Goal: Contribute content: Contribute content

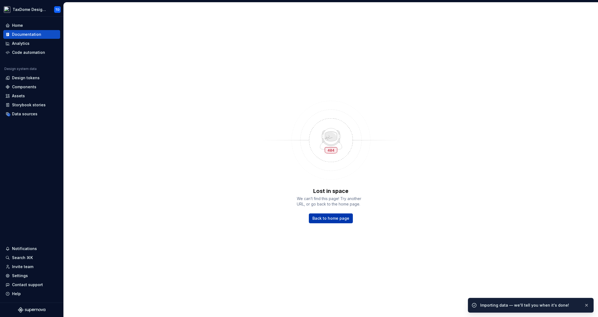
click at [324, 220] on span "Back to home page" at bounding box center [330, 218] width 37 height 5
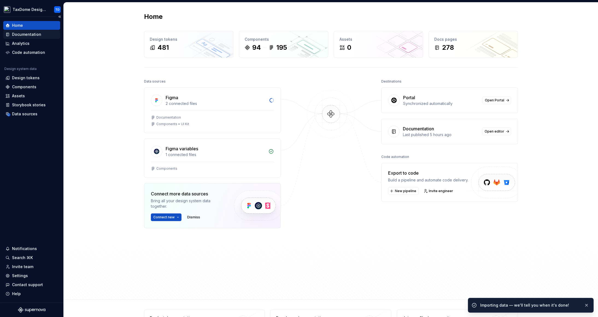
click at [28, 35] on div "Documentation" at bounding box center [26, 34] width 29 height 5
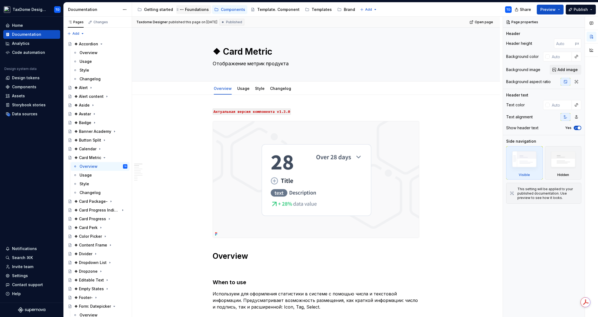
click at [197, 8] on div "Foundations" at bounding box center [197, 9] width 24 height 5
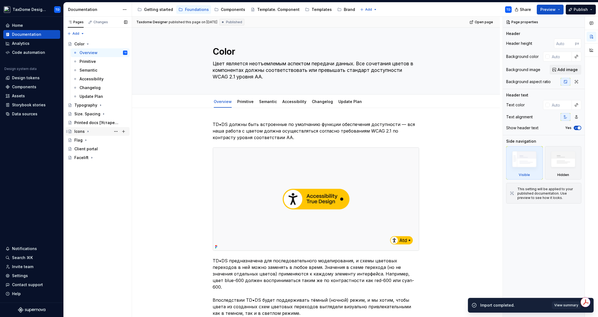
click at [78, 132] on div "Icons" at bounding box center [79, 131] width 10 height 5
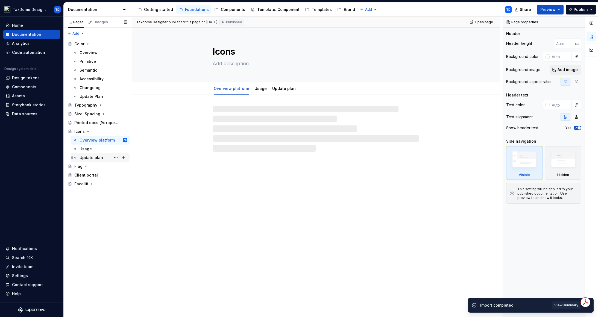
click at [92, 158] on div "Update plan" at bounding box center [90, 157] width 23 height 5
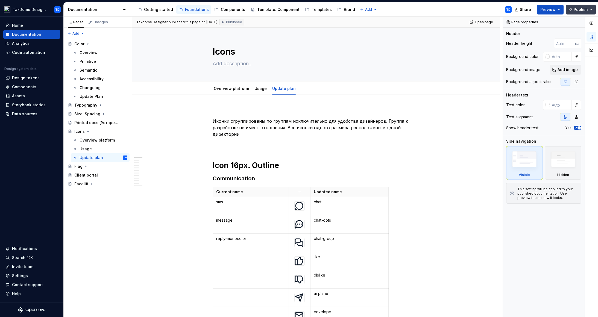
click at [588, 9] on button "Publish" at bounding box center [580, 10] width 30 height 10
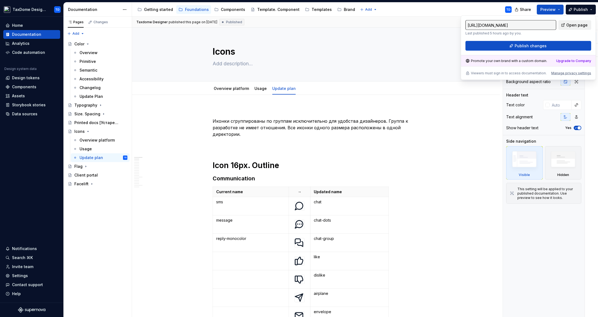
click at [582, 24] on span "Open page" at bounding box center [576, 24] width 21 height 5
click at [172, 79] on div "Icons" at bounding box center [316, 55] width 324 height 54
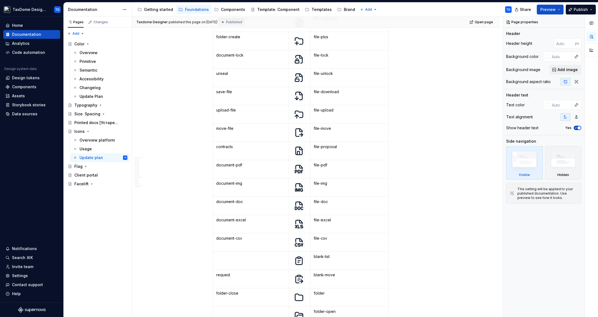
scroll to position [734, 0]
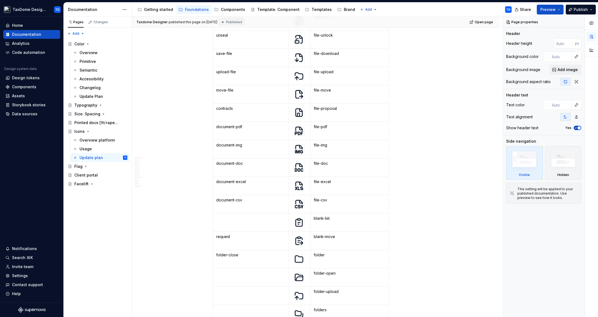
type textarea "*"
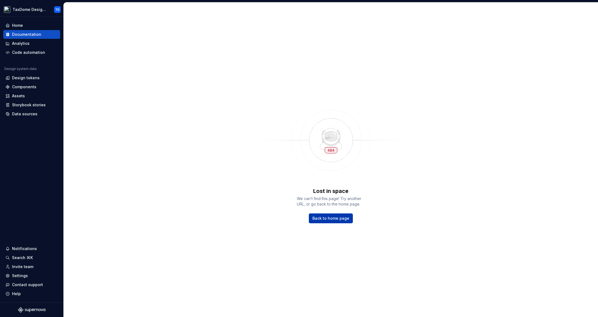
click at [329, 219] on span "Back to home page" at bounding box center [330, 218] width 37 height 5
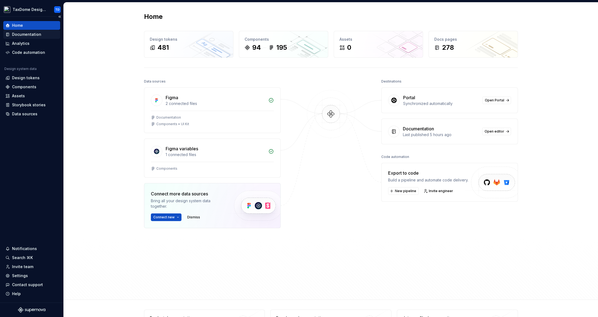
click at [27, 35] on div "Documentation" at bounding box center [26, 34] width 29 height 5
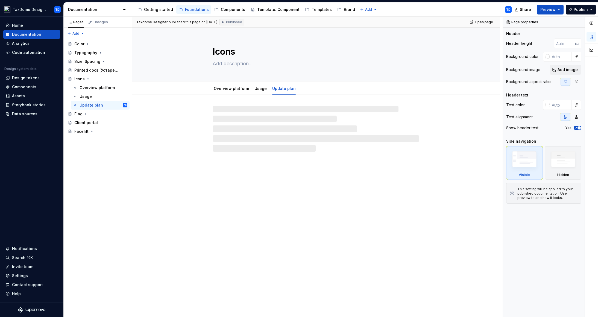
type textarea "*"
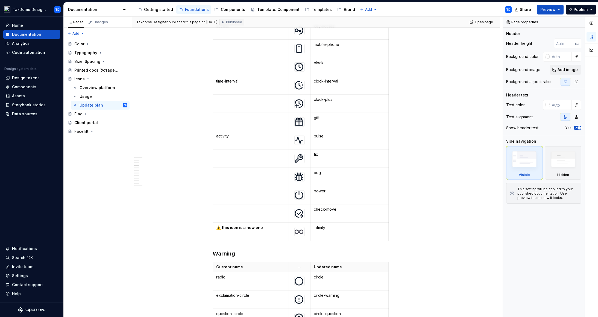
scroll to position [3156, 0]
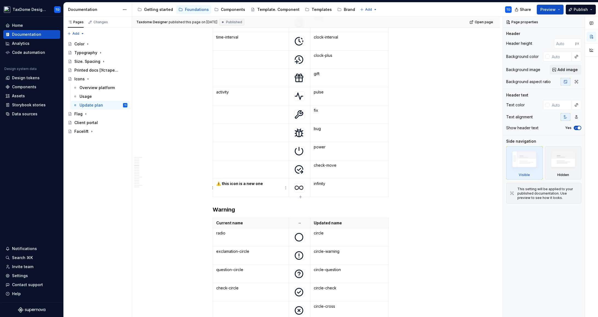
click at [254, 191] on td "⚠️ this icon is a new one" at bounding box center [251, 188] width 76 height 18
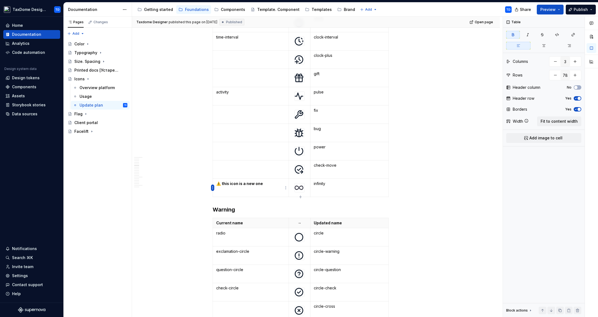
click at [214, 188] on html "TaxDome Design System TD Home Documentation Analytics Code automation Design sy…" at bounding box center [299, 158] width 598 height 317
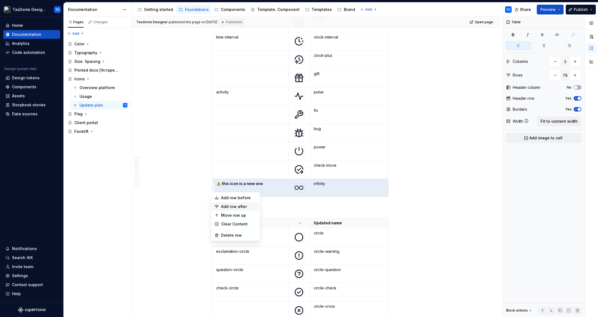
click at [225, 205] on div "Add row after" at bounding box center [239, 206] width 36 height 5
type input "79"
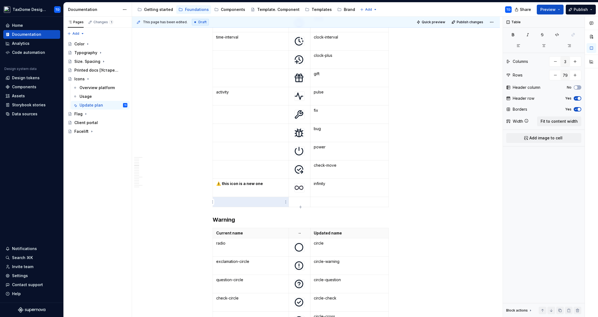
click at [234, 201] on p at bounding box center [250, 201] width 69 height 5
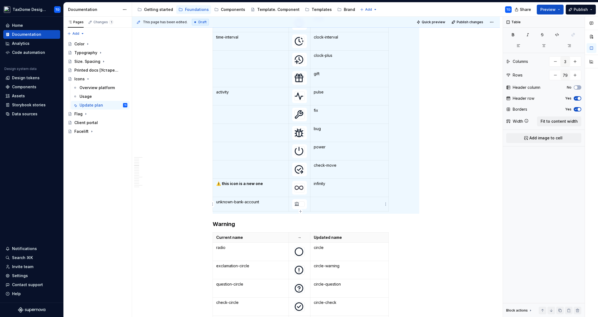
click at [313, 203] on td at bounding box center [349, 204] width 78 height 14
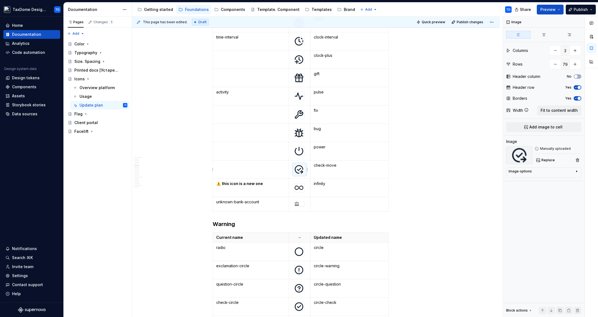
click at [299, 171] on img at bounding box center [298, 169] width 9 height 9
click at [297, 206] on div at bounding box center [299, 203] width 10 height 5
click at [297, 204] on img at bounding box center [296, 204] width 4 height 4
type textarea "*"
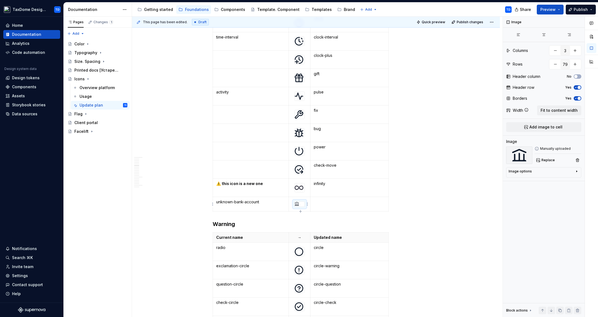
click at [299, 206] on div at bounding box center [299, 203] width 10 height 5
click at [299, 206] on div at bounding box center [299, 204] width 10 height 4
click at [297, 205] on img at bounding box center [296, 204] width 4 height 4
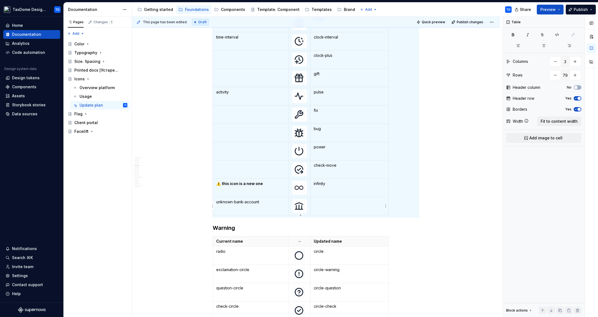
click at [317, 206] on td at bounding box center [349, 206] width 78 height 18
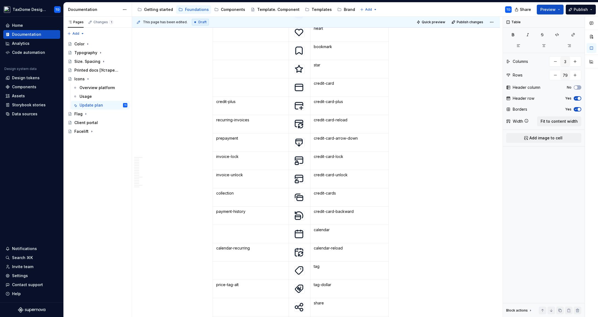
scroll to position [2426, 0]
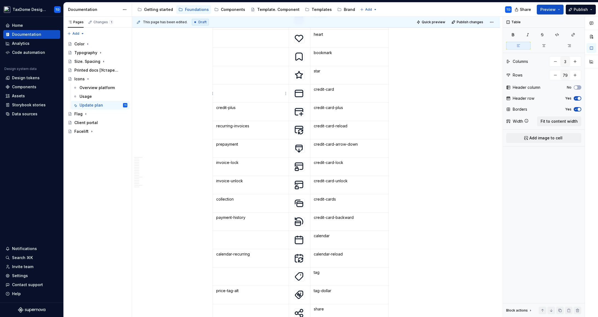
click at [242, 90] on p at bounding box center [250, 89] width 69 height 5
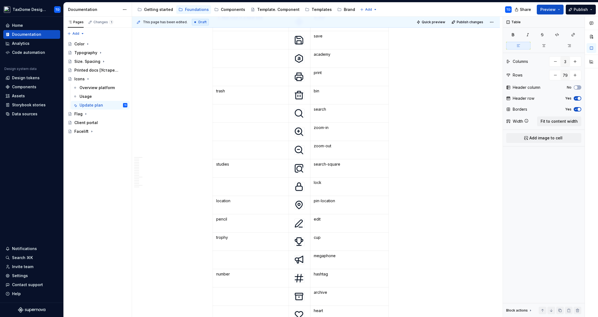
scroll to position [2191, 0]
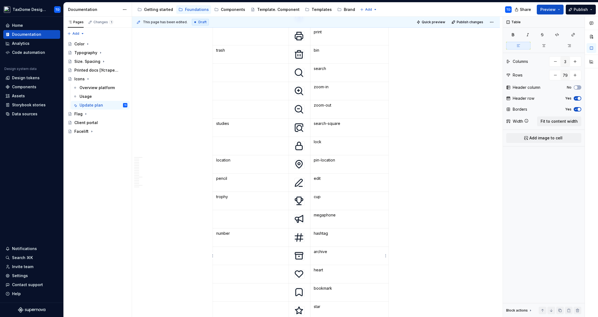
type textarea "*"
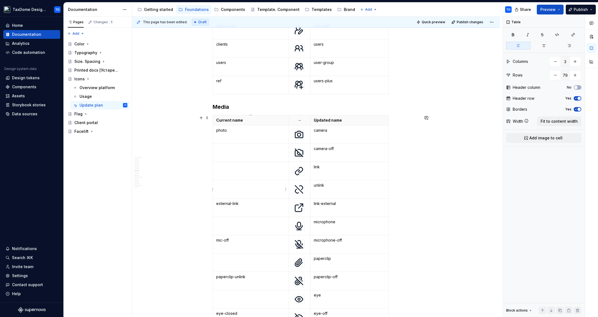
type input "22"
click at [254, 184] on p at bounding box center [250, 184] width 69 height 5
click at [239, 170] on td at bounding box center [251, 171] width 76 height 18
click at [231, 166] on p "link" at bounding box center [250, 166] width 69 height 5
drag, startPoint x: 218, startPoint y: 166, endPoint x: 224, endPoint y: 164, distance: 5.6
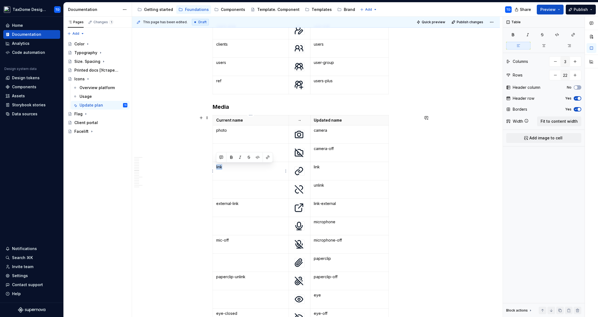
click at [214, 166] on td "link" at bounding box center [251, 171] width 76 height 18
type textarea "*"
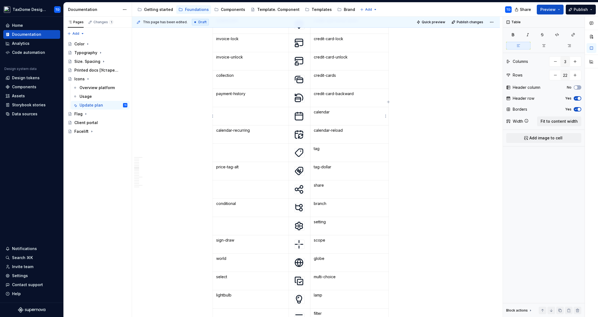
scroll to position [3564, 0]
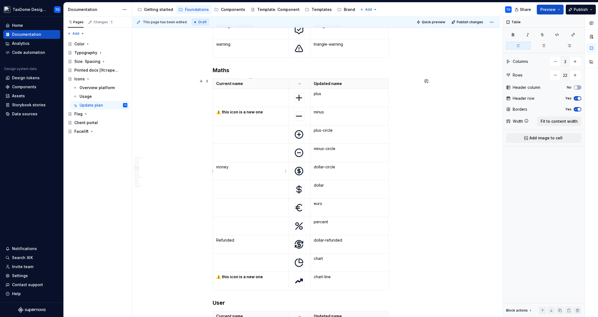
type input "12"
click at [239, 166] on p "money" at bounding box center [250, 166] width 69 height 5
click at [587, 10] on span "Publish" at bounding box center [580, 9] width 14 height 5
click at [233, 163] on td "money cashapp" at bounding box center [251, 171] width 76 height 18
drag, startPoint x: 234, startPoint y: 173, endPoint x: 216, endPoint y: 172, distance: 17.8
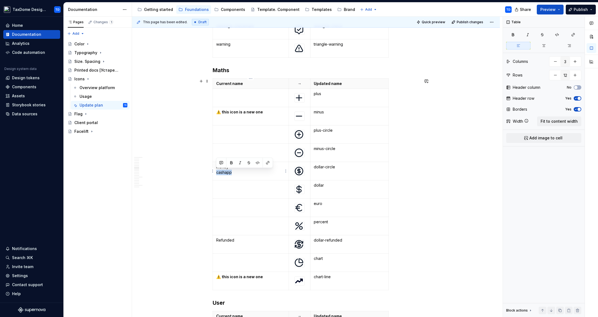
click at [216, 172] on p "money cashapp" at bounding box center [250, 169] width 69 height 11
copy p "cashapp"
click at [580, 8] on span "Publish" at bounding box center [580, 9] width 14 height 5
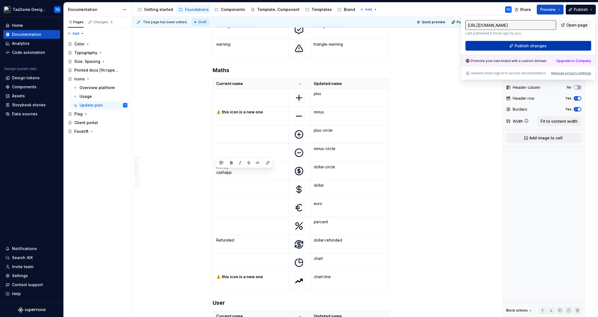
click at [547, 44] on button "Publish changes" at bounding box center [528, 46] width 126 height 10
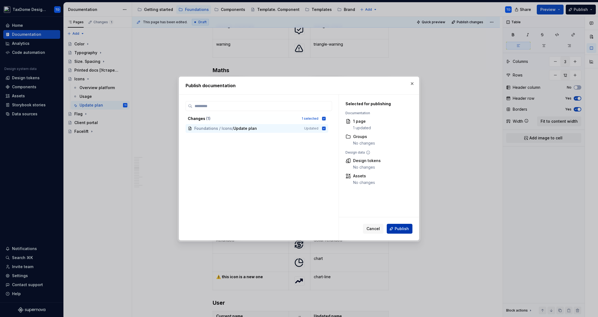
click at [404, 229] on span "Publish" at bounding box center [401, 228] width 14 height 5
type textarea "*"
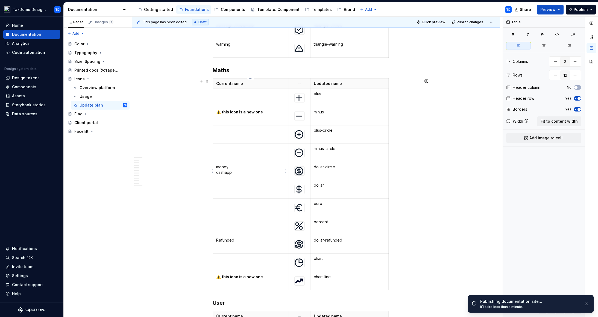
click at [233, 171] on p "money cashapp" at bounding box center [250, 169] width 69 height 11
drag, startPoint x: 208, startPoint y: 174, endPoint x: 216, endPoint y: 172, distance: 9.2
click at [214, 171] on body "TaxDome Design System TD Home Documentation Analytics Code automation Design sy…" at bounding box center [299, 158] width 598 height 317
type input "12"
click at [224, 173] on p "money cashapp" at bounding box center [250, 169] width 69 height 11
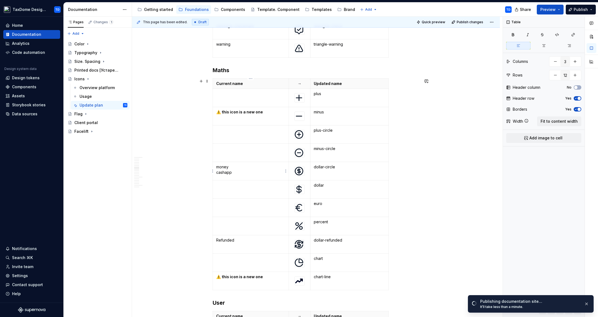
click at [230, 173] on p "money cashapp" at bounding box center [250, 169] width 69 height 11
drag, startPoint x: 234, startPoint y: 173, endPoint x: 218, endPoint y: 173, distance: 15.8
click at [218, 173] on p "money cashapp" at bounding box center [250, 169] width 69 height 11
click at [585, 11] on span "Publish" at bounding box center [580, 9] width 14 height 5
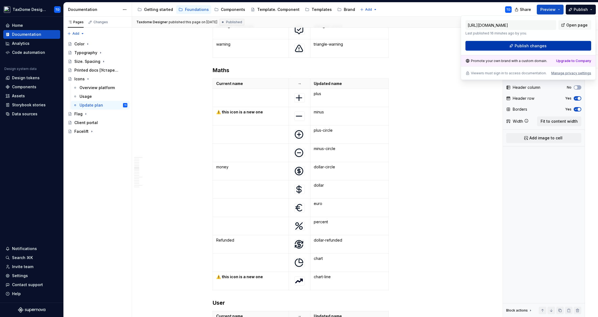
click at [548, 44] on button "Publish changes" at bounding box center [528, 46] width 126 height 10
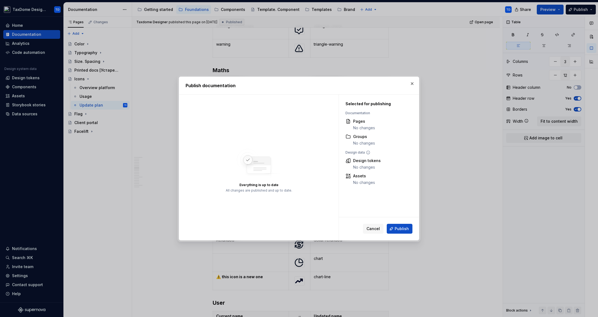
drag, startPoint x: 406, startPoint y: 227, endPoint x: 412, endPoint y: 214, distance: 14.3
click at [406, 227] on span "Publish" at bounding box center [401, 228] width 14 height 5
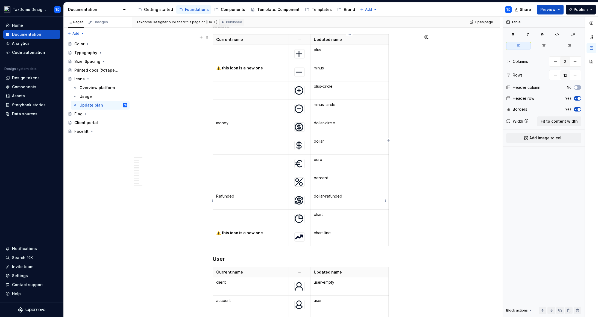
type textarea "*"
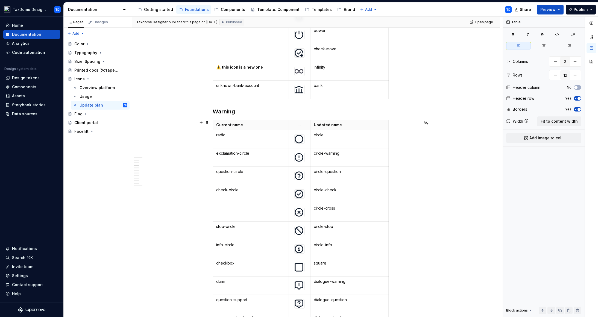
scroll to position [3236, 0]
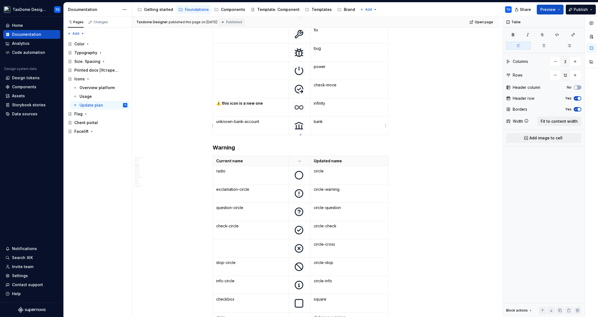
type input "79"
drag, startPoint x: 323, startPoint y: 121, endPoint x: 315, endPoint y: 123, distance: 8.2
click at [313, 120] on td "bank" at bounding box center [349, 126] width 78 height 18
copy p "bank"
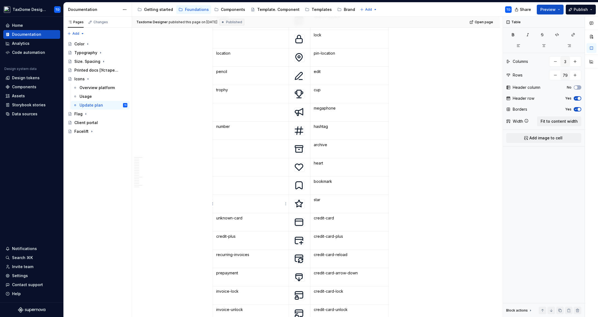
scroll to position [2298, 0]
drag, startPoint x: 333, startPoint y: 218, endPoint x: 324, endPoint y: 217, distance: 9.1
click at [314, 219] on p "credit-card" at bounding box center [349, 217] width 71 height 5
copy p "credit-card"
click at [587, 9] on span "Publish" at bounding box center [580, 9] width 14 height 5
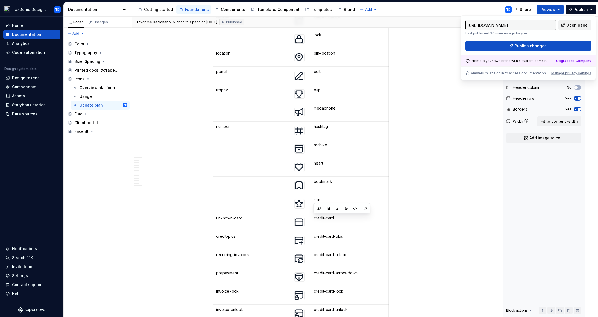
click at [577, 25] on span "Open page" at bounding box center [576, 24] width 21 height 5
type textarea "*"
